Goal: Navigation & Orientation: Find specific page/section

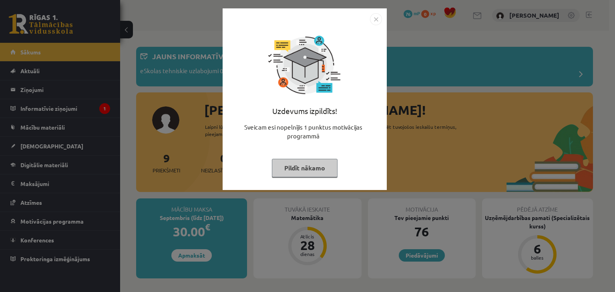
click at [308, 166] on button "Pildīt nākamo" at bounding box center [305, 168] width 66 height 18
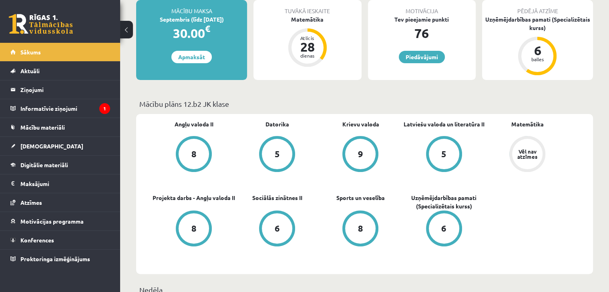
scroll to position [199, 0]
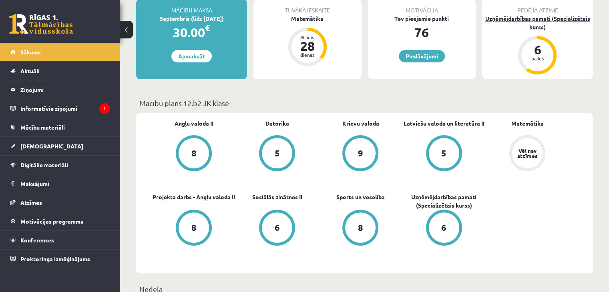
click at [543, 18] on div "Uzņēmējdarbības pamati (Specializētais kurss)" at bounding box center [537, 22] width 111 height 17
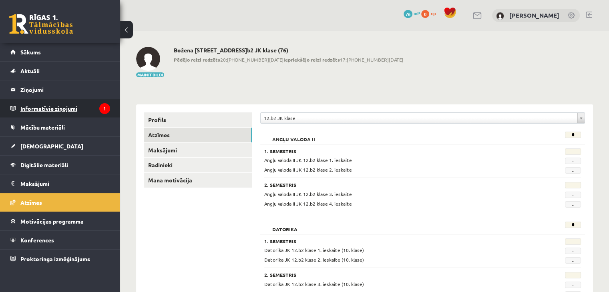
click at [73, 103] on legend "Informatīvie ziņojumi 1" at bounding box center [65, 108] width 90 height 18
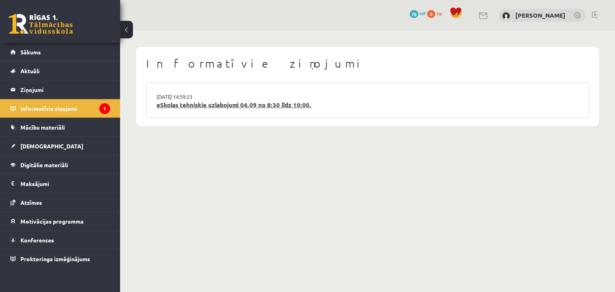
click at [182, 104] on link "eSkolas tehniskie uzlabojumi 04.09 no 8:30 līdz 10:00." at bounding box center [367, 104] width 422 height 9
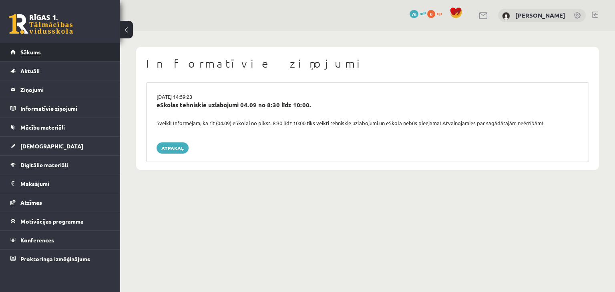
click at [35, 56] on link "Sākums" at bounding box center [60, 52] width 100 height 18
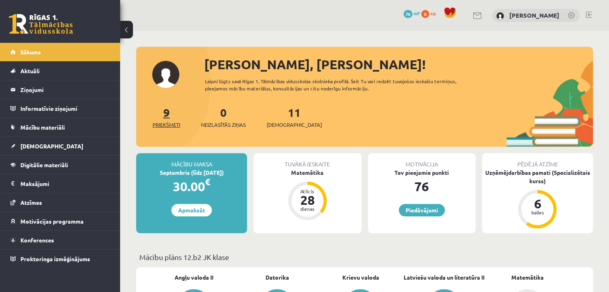
click at [172, 125] on span "Priekšmeti" at bounding box center [166, 125] width 28 height 8
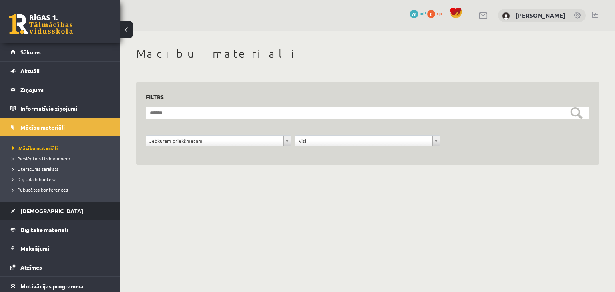
click at [34, 212] on span "[DEMOGRAPHIC_DATA]" at bounding box center [51, 210] width 63 height 7
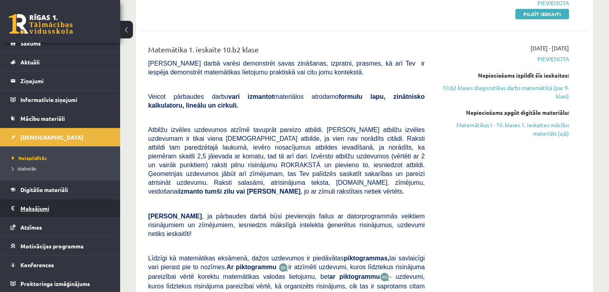
scroll to position [555, 0]
click at [53, 205] on legend "Maksājumi 0" at bounding box center [65, 208] width 90 height 18
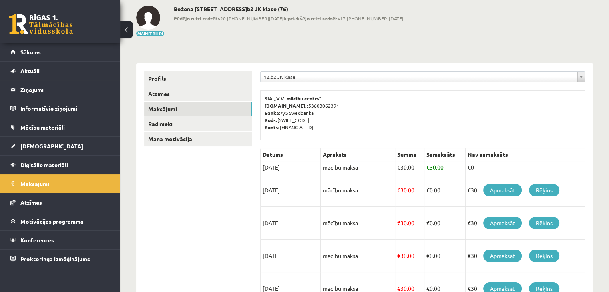
scroll to position [40, 0]
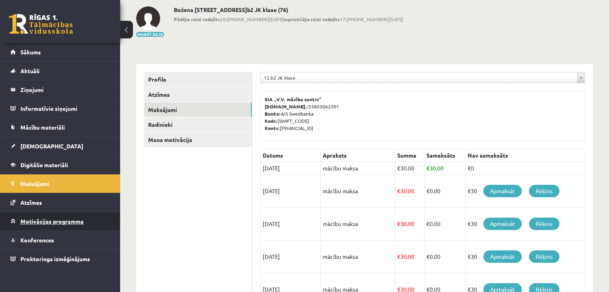
click at [30, 218] on span "Motivācijas programma" at bounding box center [51, 221] width 63 height 7
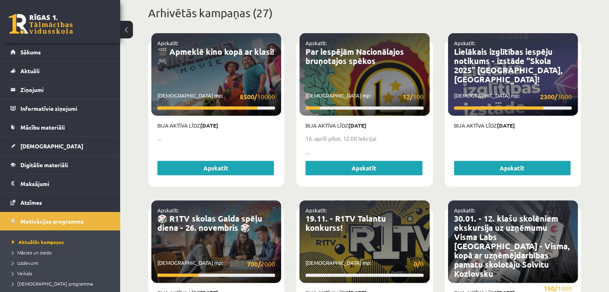
scroll to position [328, 0]
click at [28, 55] on link "Sākums" at bounding box center [60, 52] width 100 height 18
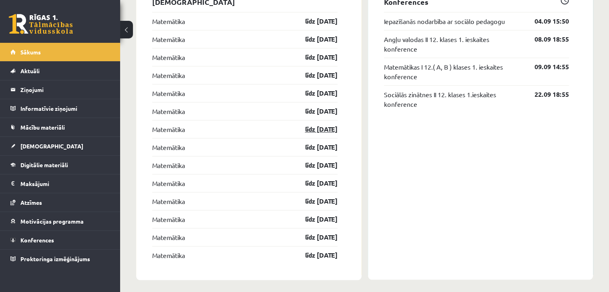
scroll to position [687, 0]
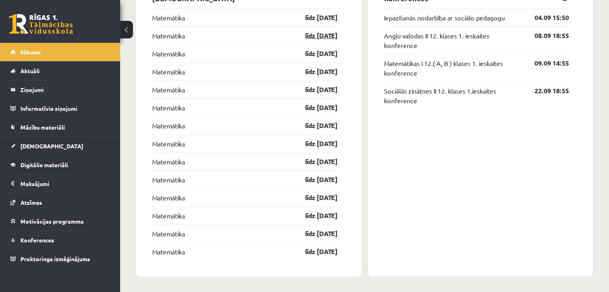
click at [309, 34] on link "līdz 31.10.25" at bounding box center [314, 36] width 46 height 10
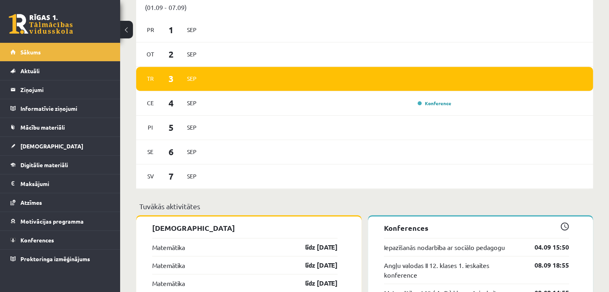
scroll to position [457, 0]
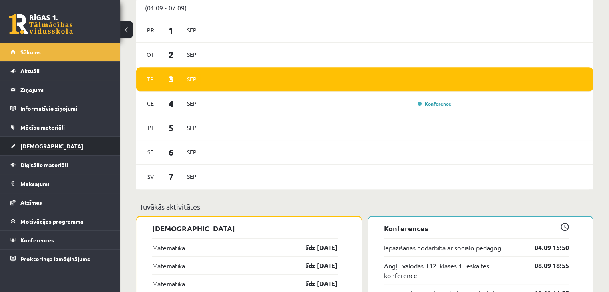
click at [32, 146] on span "[DEMOGRAPHIC_DATA]" at bounding box center [51, 145] width 63 height 7
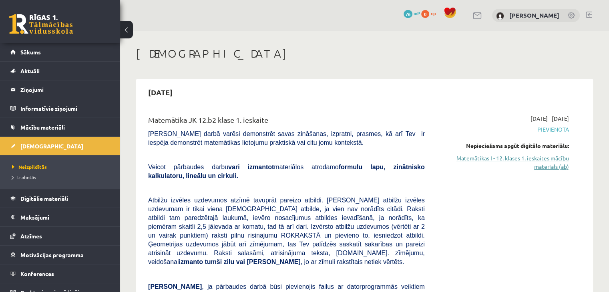
click at [549, 164] on link "Matemātikas I - 12. klases 1. ieskaites mācību materiāls (ab)" at bounding box center [503, 162] width 132 height 17
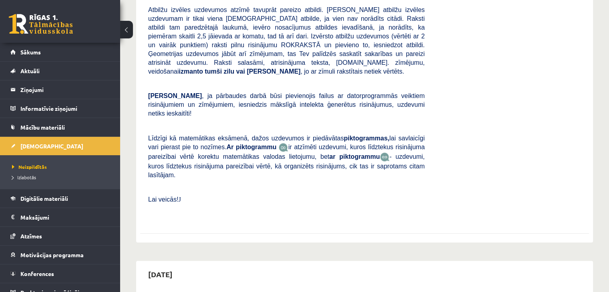
scroll to position [3661, 0]
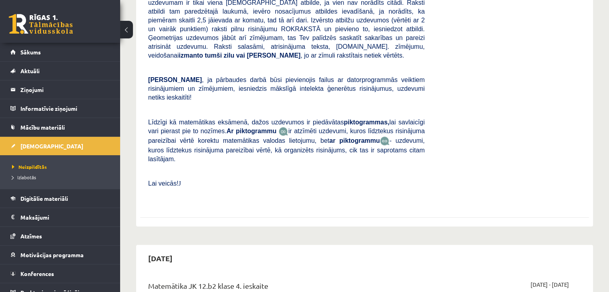
click at [27, 26] on link at bounding box center [41, 24] width 64 height 20
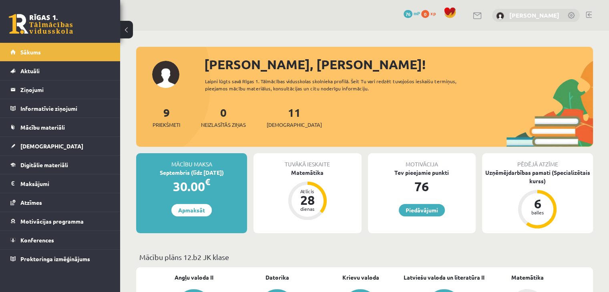
click at [546, 12] on link "[PERSON_NAME]" at bounding box center [534, 15] width 50 height 8
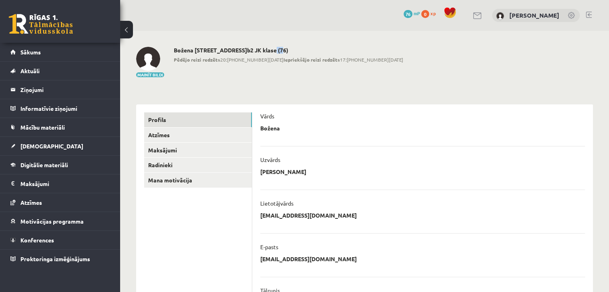
drag, startPoint x: 270, startPoint y: 49, endPoint x: 278, endPoint y: 49, distance: 7.6
click at [278, 49] on h2 "Božena [STREET_ADDRESS]b2 JK klase (76)" at bounding box center [288, 50] width 229 height 7
drag, startPoint x: 314, startPoint y: 59, endPoint x: 366, endPoint y: 61, distance: 51.7
click at [366, 61] on div "Mainīt bildi [PERSON_NAME] 12.b2 JK klase (76) Pēdējo reizi redzēts 20:[PHONE_N…" at bounding box center [364, 62] width 457 height 31
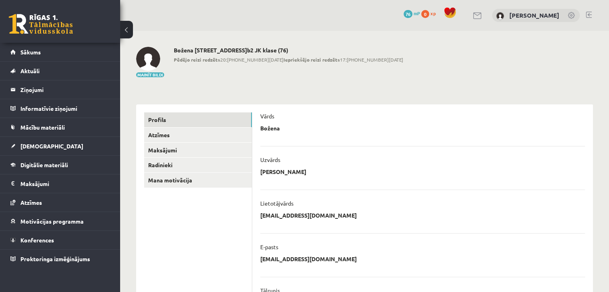
click at [366, 61] on div "Mainīt bildi [PERSON_NAME] 12.b2 JK klase (76) Pēdējo reizi redzēts 20:[PHONE_N…" at bounding box center [364, 62] width 457 height 31
